Goal: Navigation & Orientation: Find specific page/section

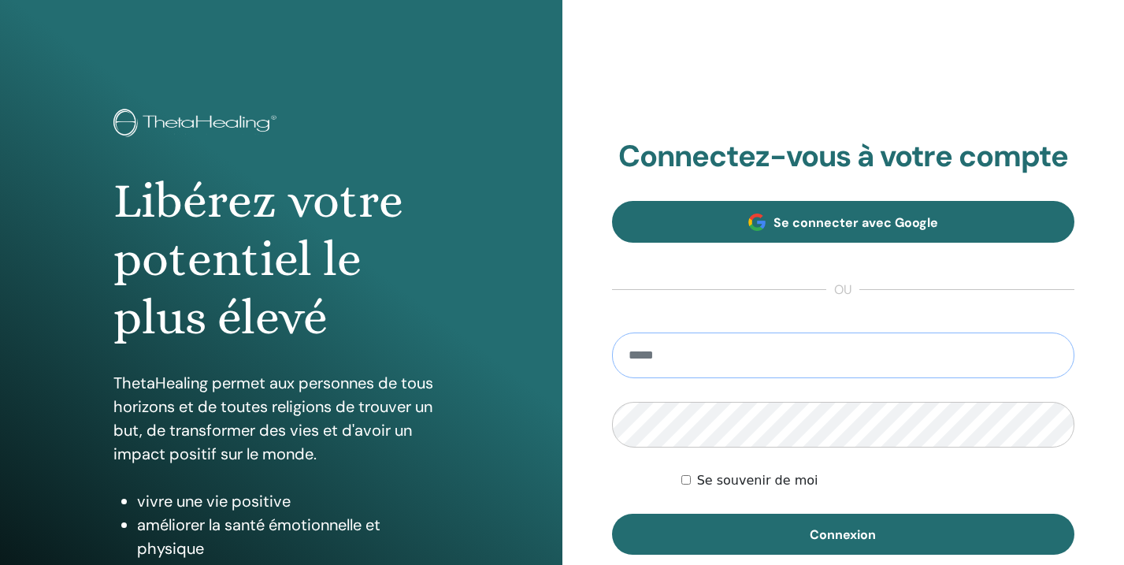
type input "**********"
click at [843, 534] on button "Connexion" at bounding box center [843, 533] width 463 height 41
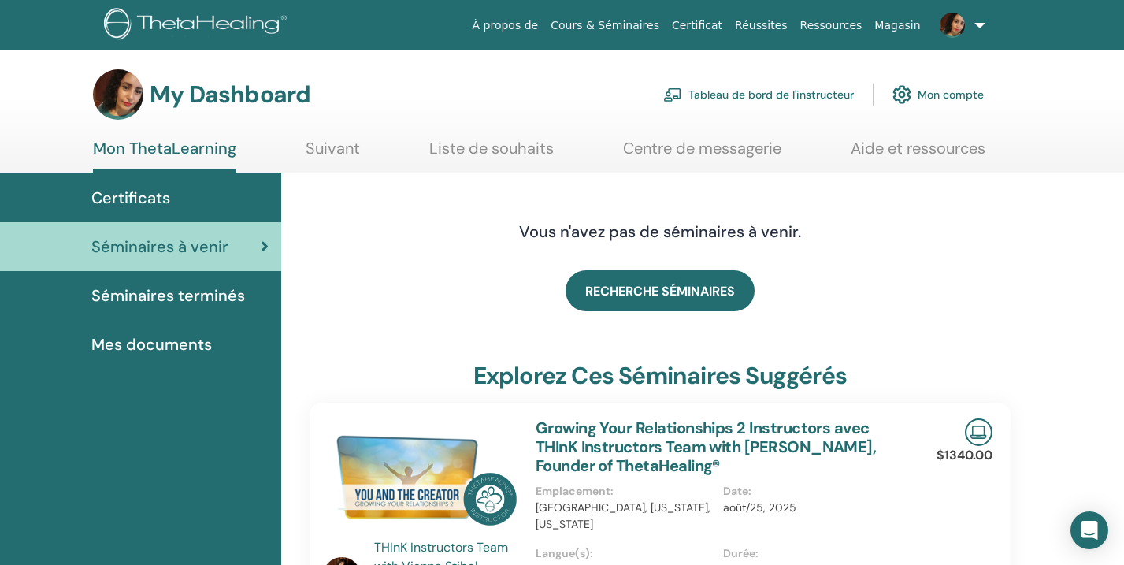
click at [170, 345] on span "Mes documents" at bounding box center [151, 344] width 120 height 24
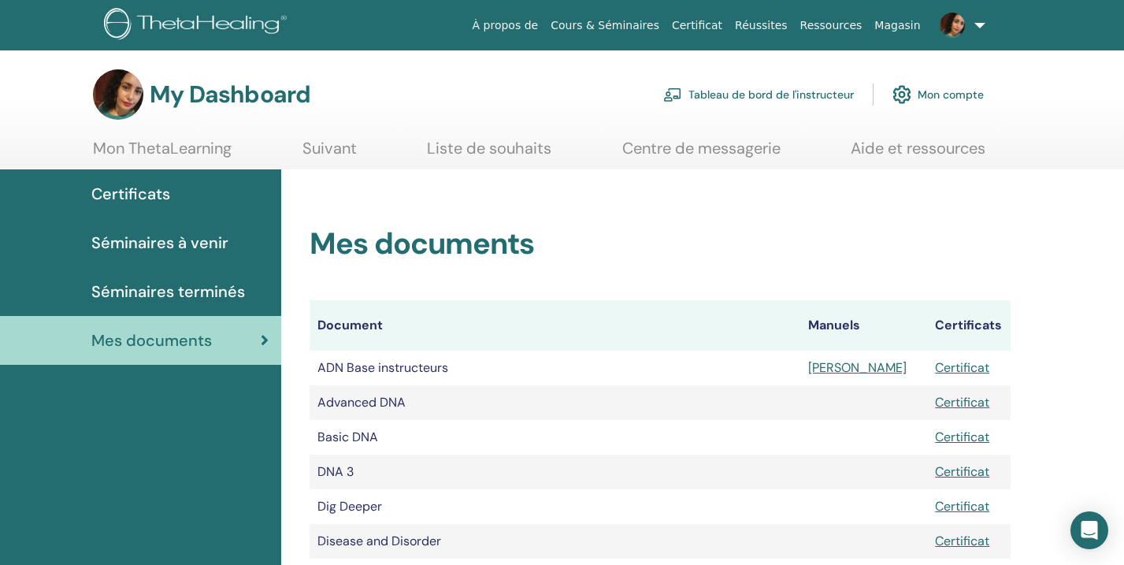
click at [196, 245] on span "Séminaires à venir" at bounding box center [159, 243] width 137 height 24
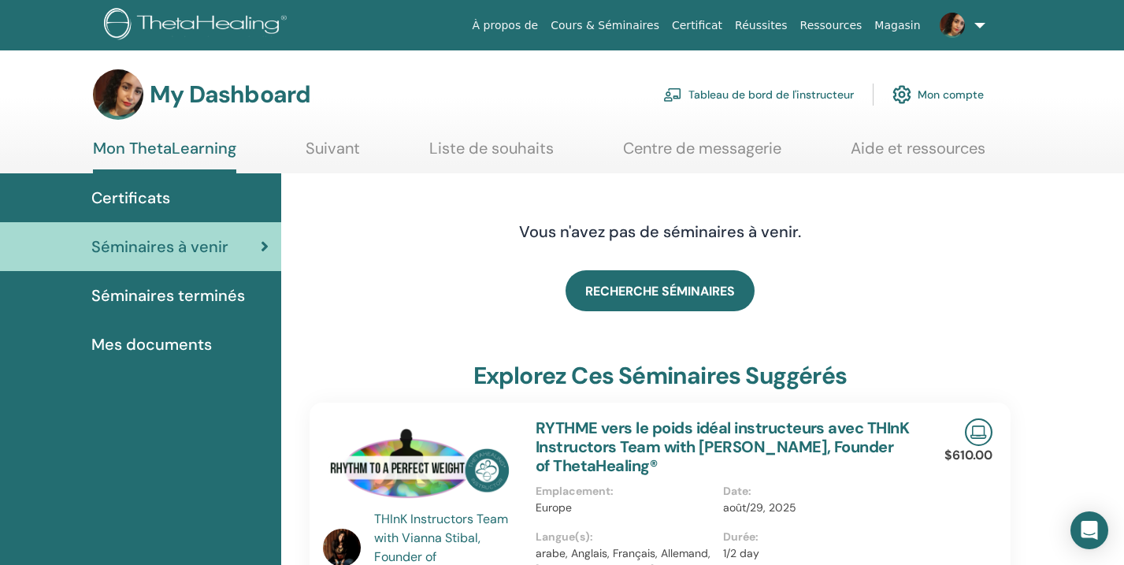
click at [724, 91] on link "Tableau de bord de l'instructeur" at bounding box center [758, 94] width 191 height 35
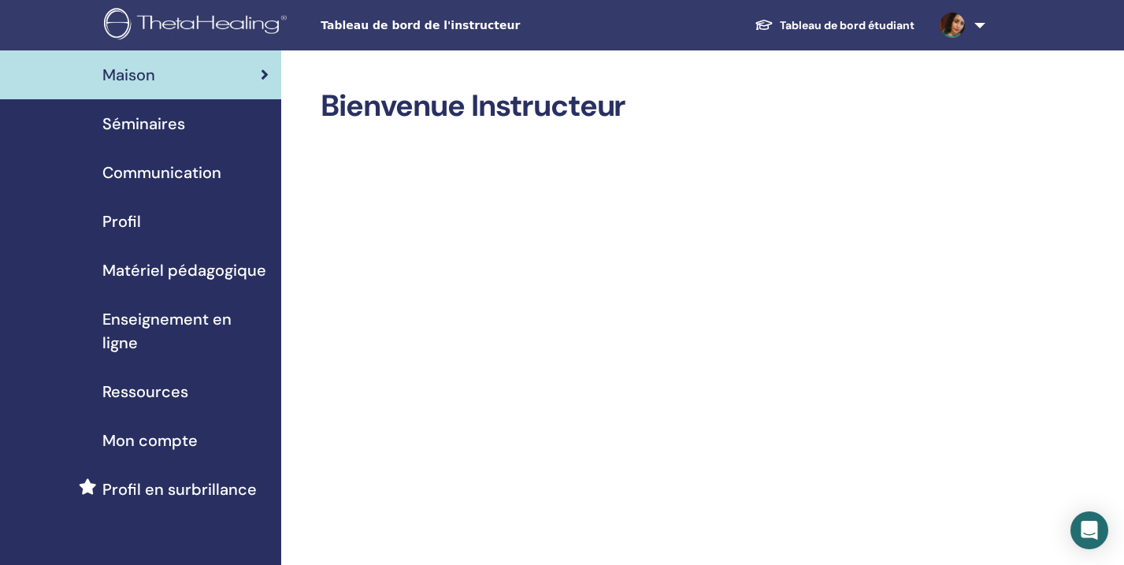
click at [230, 270] on span "Matériel pédagogique" at bounding box center [184, 270] width 164 height 24
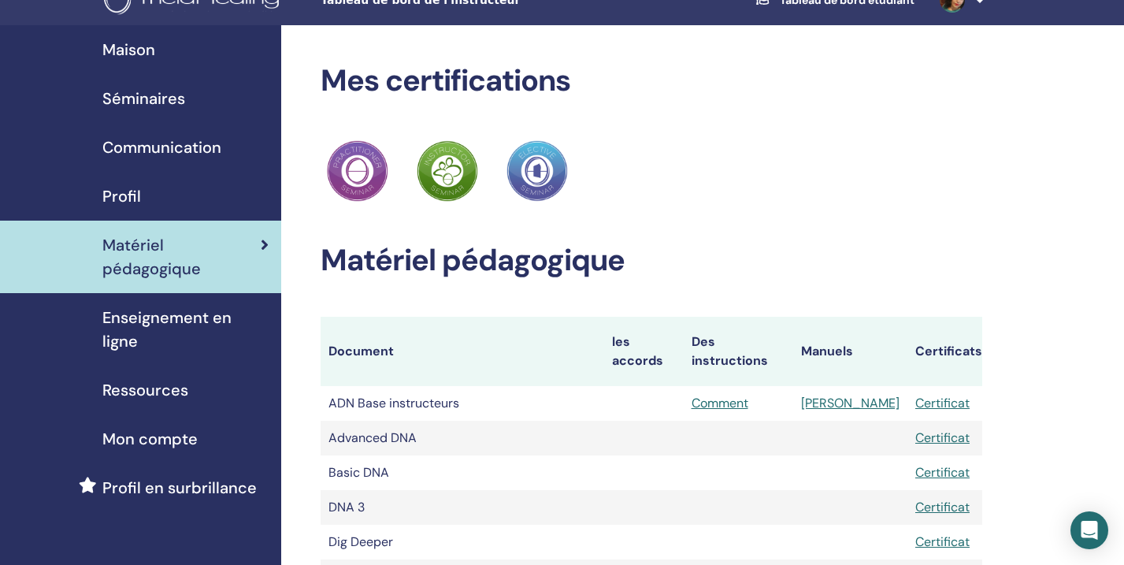
scroll to position [28, 0]
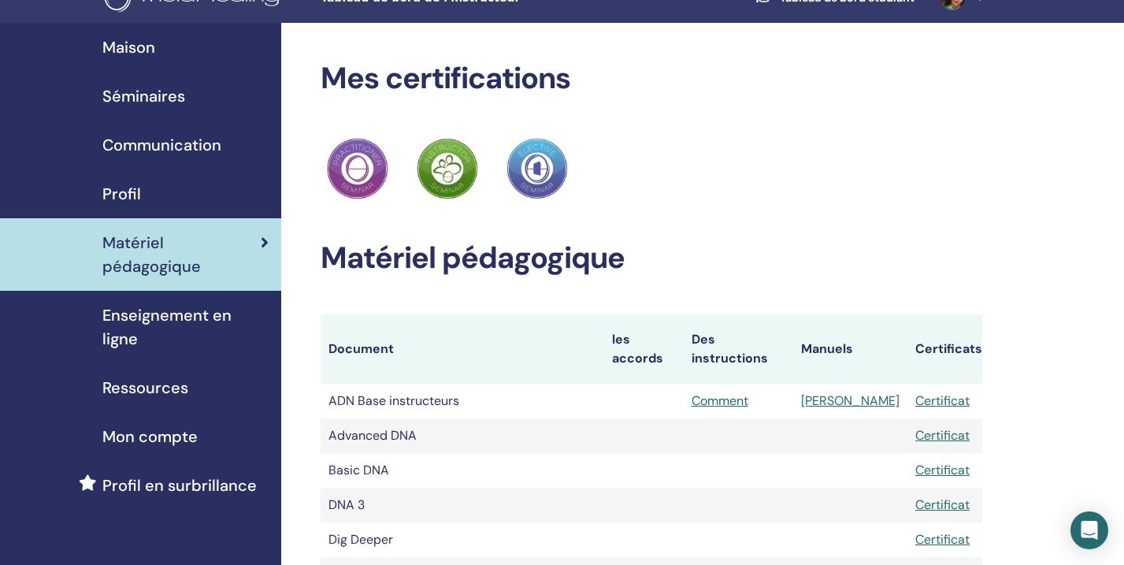
click at [738, 392] on link "Comment" at bounding box center [719, 400] width 57 height 17
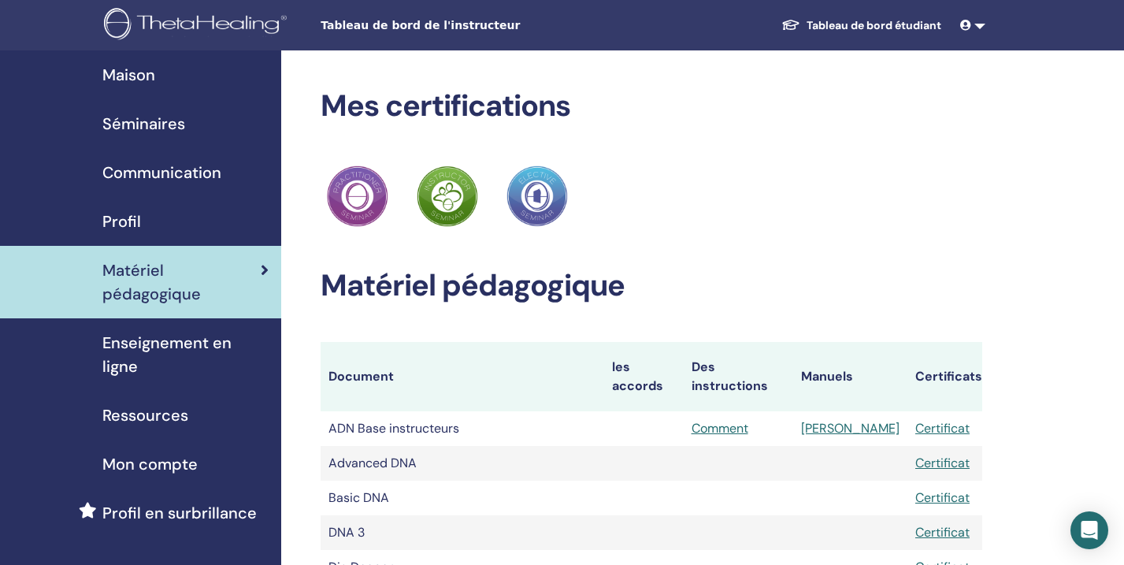
scroll to position [28, 0]
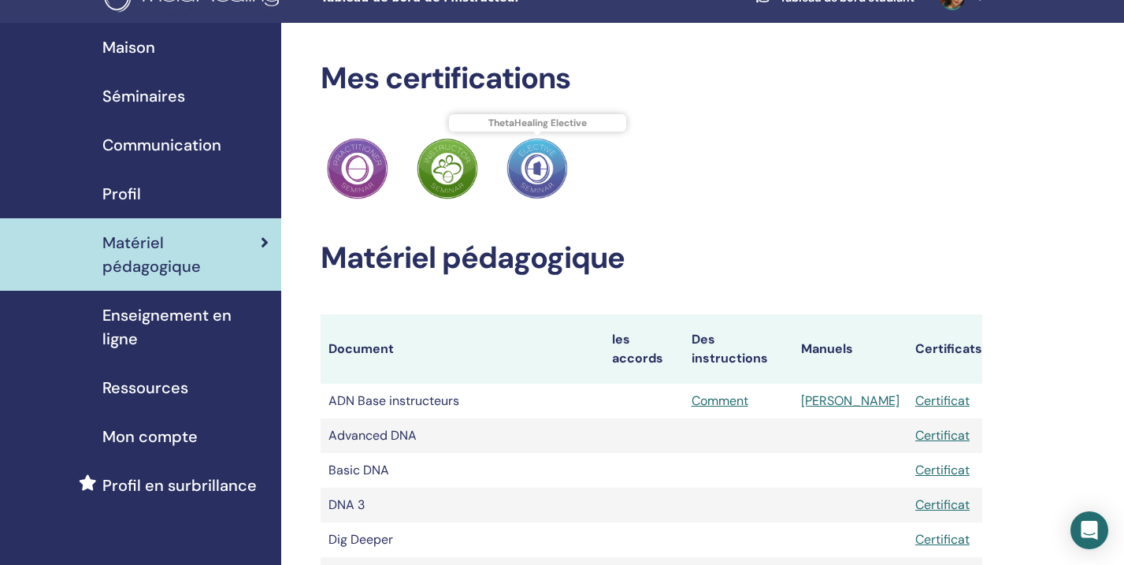
click at [545, 166] on img at bounding box center [536, 168] width 61 height 61
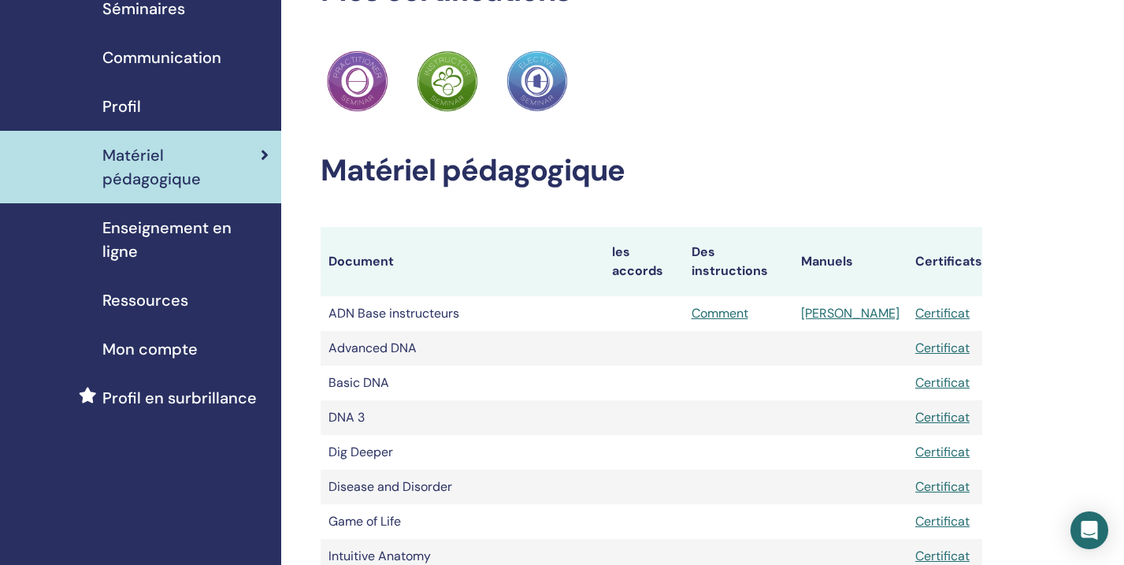
scroll to position [117, 0]
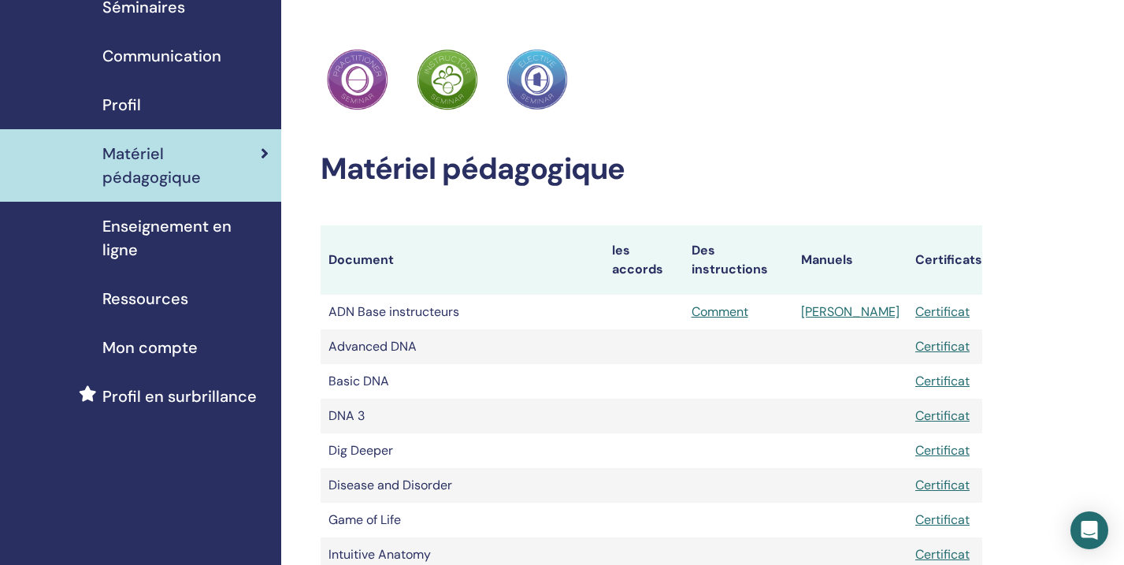
click at [180, 301] on span "Ressources" at bounding box center [145, 299] width 86 height 24
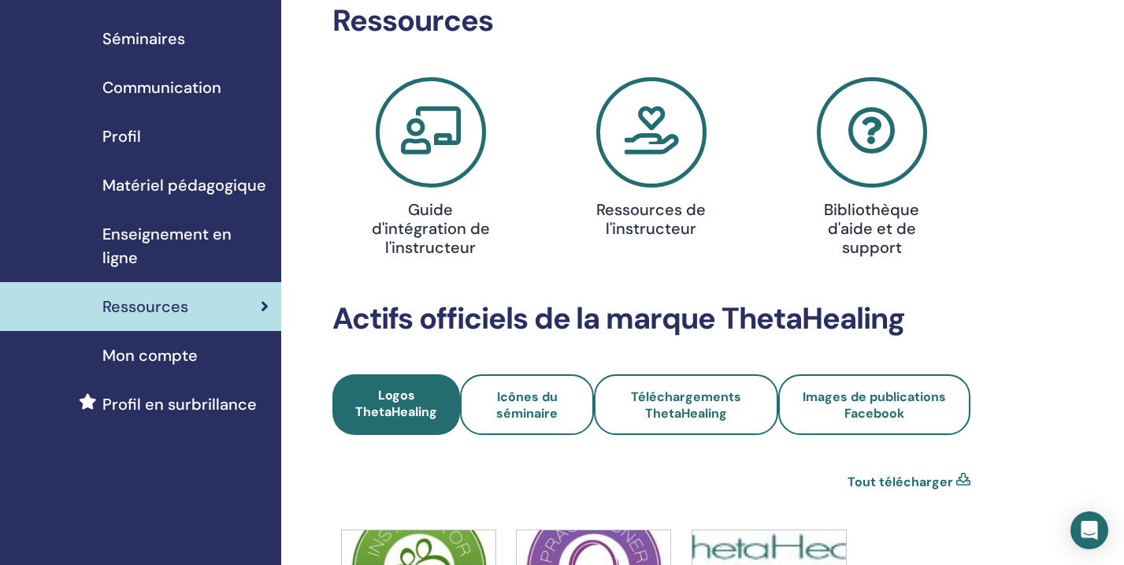
scroll to position [80, 0]
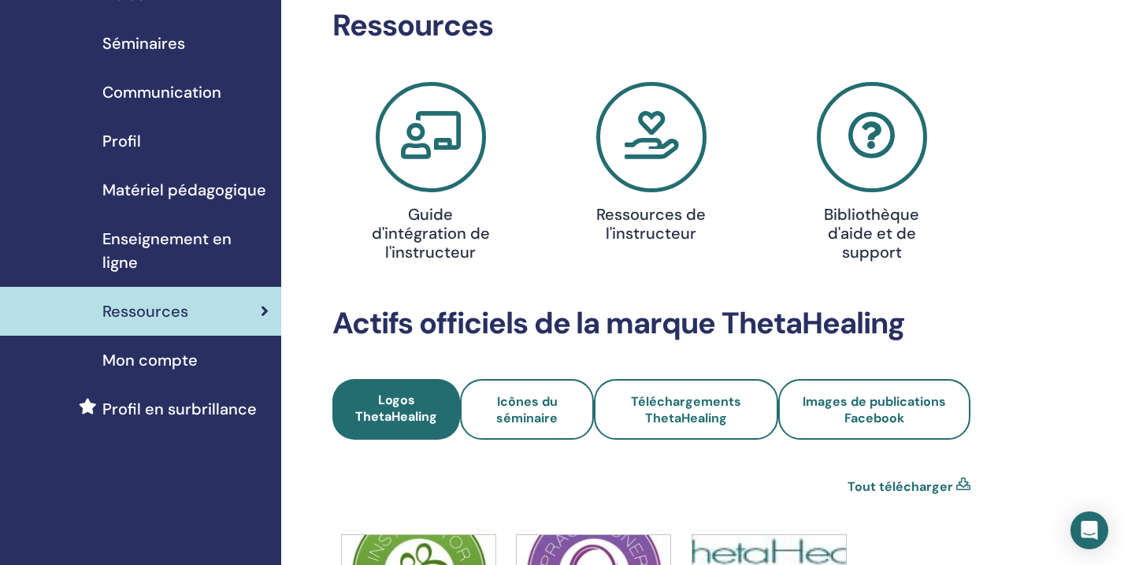
click at [180, 366] on span "Mon compte" at bounding box center [149, 360] width 95 height 24
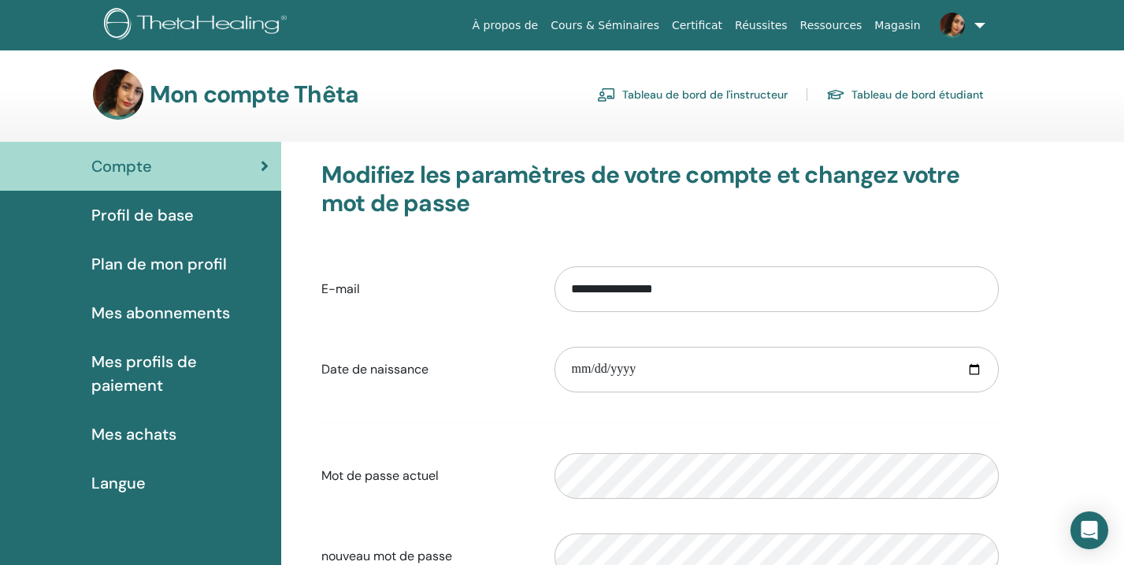
click at [123, 211] on span "Profil de base" at bounding box center [142, 215] width 102 height 24
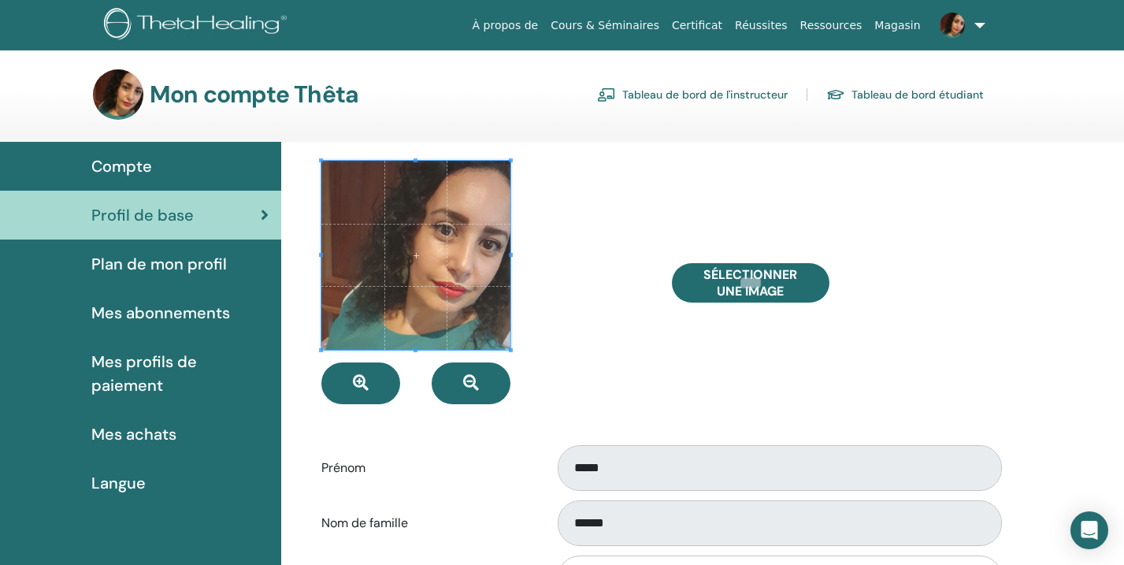
click at [649, 95] on link "Tableau de bord de l'instructeur" at bounding box center [692, 94] width 191 height 25
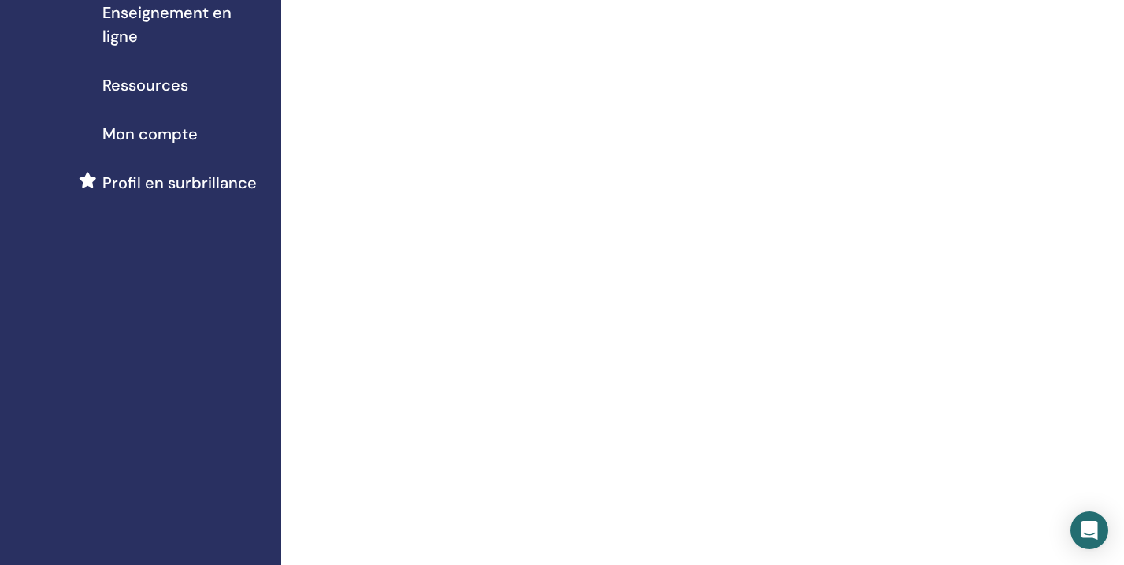
scroll to position [317, 0]
